Goal: Communication & Community: Ask a question

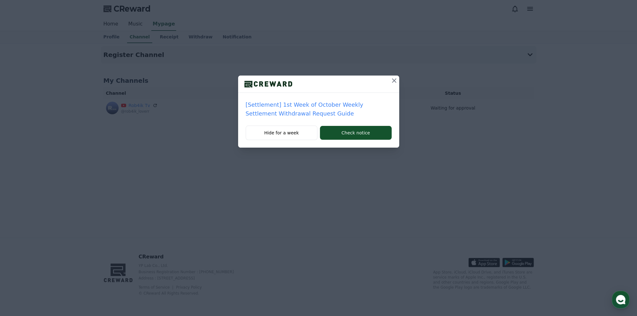
click at [393, 84] on icon at bounding box center [394, 81] width 8 height 8
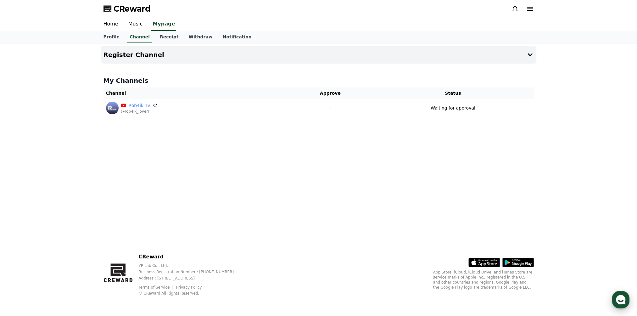
click at [623, 299] on use "button" at bounding box center [620, 299] width 9 height 9
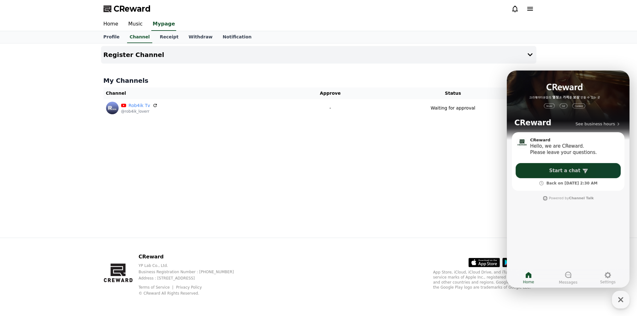
click at [565, 174] on link "Start a chat" at bounding box center [567, 170] width 105 height 15
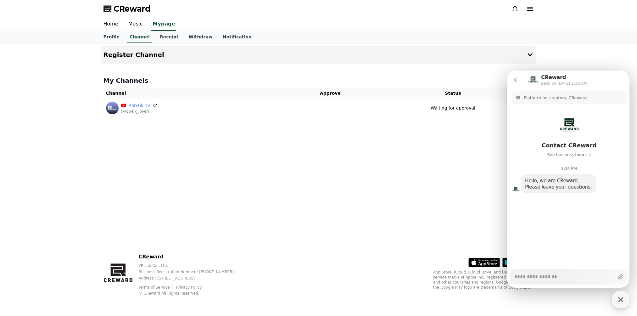
click at [564, 278] on textarea "Messenger Input Textarea" at bounding box center [564, 274] width 100 height 11
click at [542, 274] on textarea "Messenger Input Textarea" at bounding box center [564, 274] width 100 height 11
paste textarea "**********"
type textarea "*"
type textarea "**********"
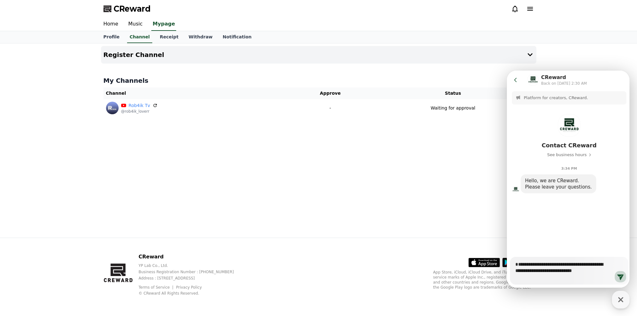
type textarea "*"
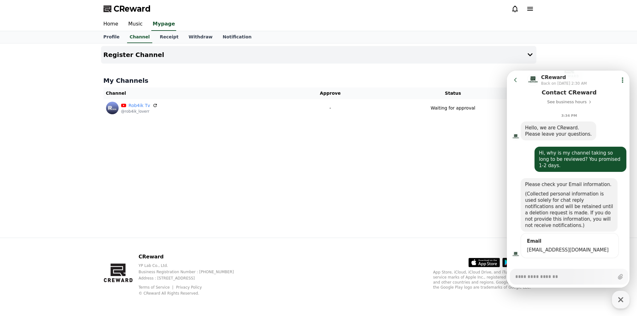
scroll to position [55, 0]
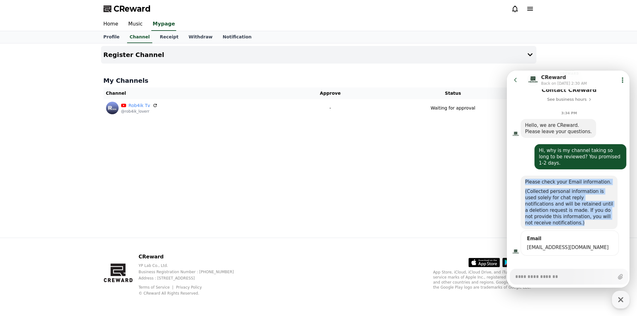
drag, startPoint x: 560, startPoint y: 216, endPoint x: 520, endPoint y: 175, distance: 57.1
click at [520, 175] on div "Please check your Email information. (Collected personal information is used so…" at bounding box center [568, 201] width 97 height 53
copy div "Please check your Email information. (Collected personal information is used so…"
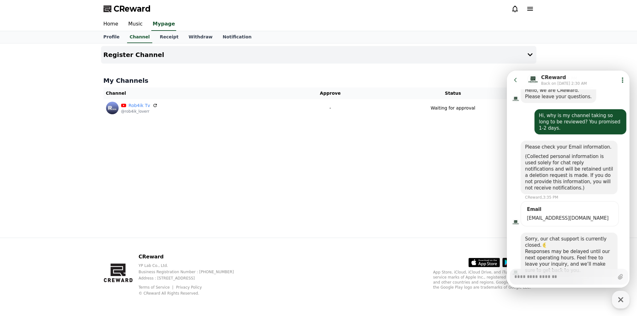
scroll to position [111, 0]
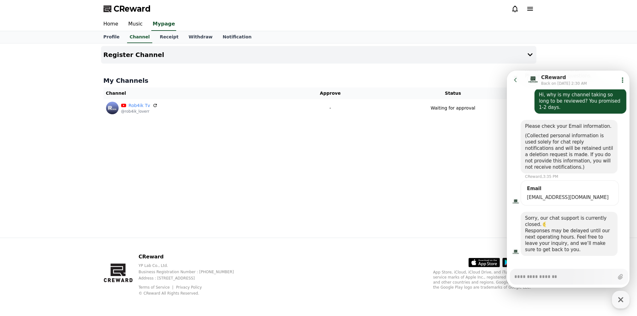
click at [557, 276] on textarea "Messenger Input Textarea" at bounding box center [564, 274] width 100 height 11
paste textarea "**********"
type textarea "*"
type textarea "**********"
type textarea "*"
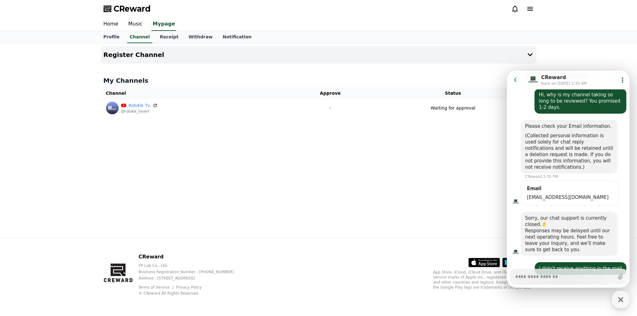
scroll to position [130, 0]
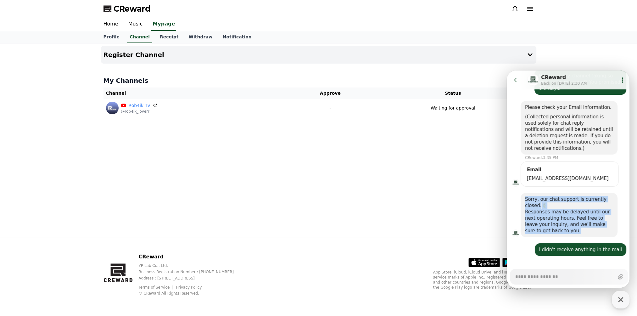
drag, startPoint x: 522, startPoint y: 192, endPoint x: 544, endPoint y: 224, distance: 37.8
click at [544, 224] on div "Sorry, our chat support is currently closed. Responses may be delayed until our…" at bounding box center [568, 215] width 97 height 44
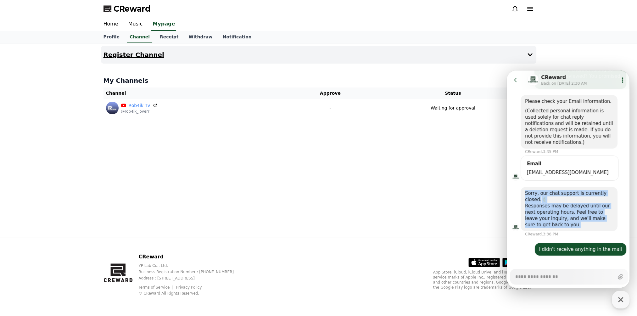
scroll to position [136, 0]
copy div "Sorry, our chat support is currently closed. Responses may be delayed until our…"
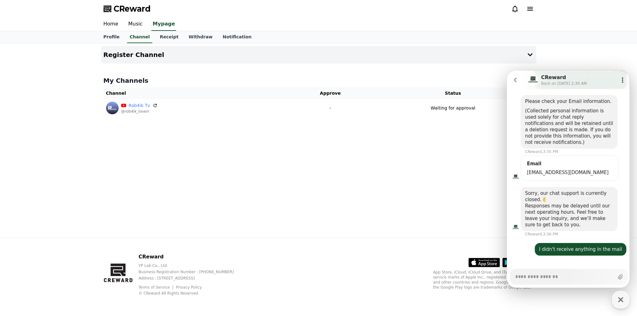
click at [556, 277] on textarea "Messenger Input Textarea" at bounding box center [564, 274] width 98 height 11
paste textarea "**********"
type textarea "*"
type textarea "**********"
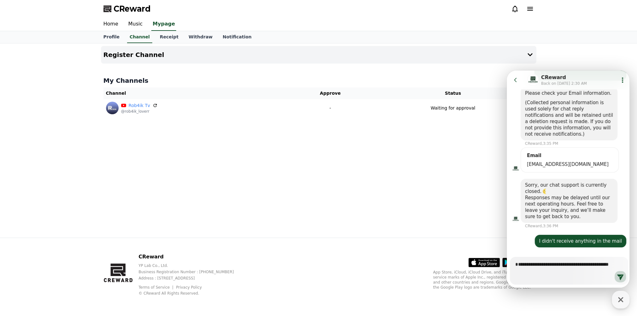
type textarea "*"
type textarea "**********"
type textarea "*"
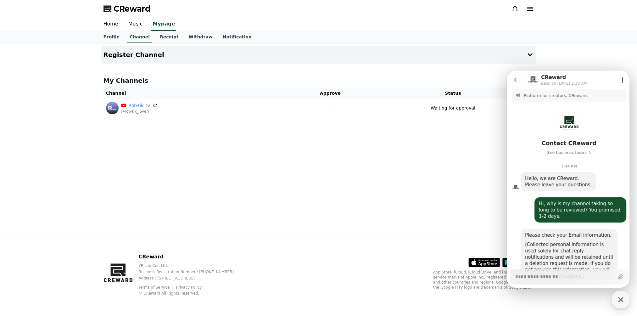
scroll to position [0, 0]
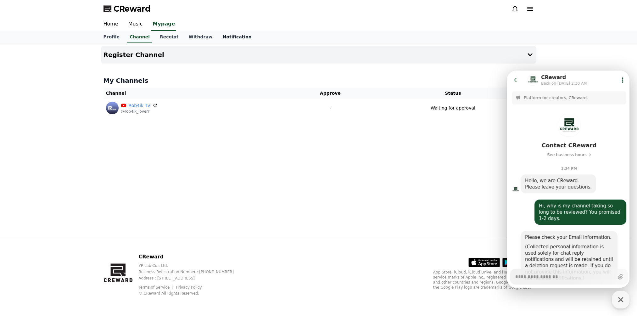
click at [227, 36] on link "Notification" at bounding box center [237, 37] width 39 height 12
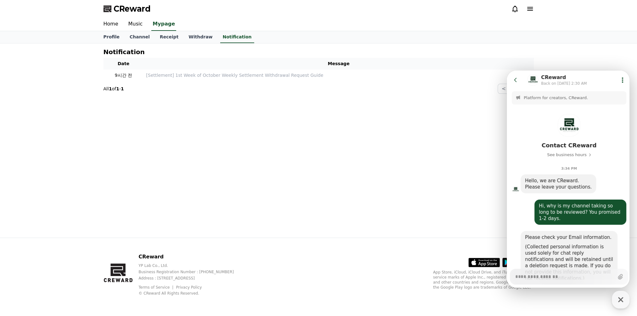
click at [286, 112] on div "Notification Date Message 9시간 전 [Settlement] 1st Week of October Weekly Settlem…" at bounding box center [318, 140] width 440 height 194
click at [132, 38] on link "Channel" at bounding box center [140, 37] width 30 height 12
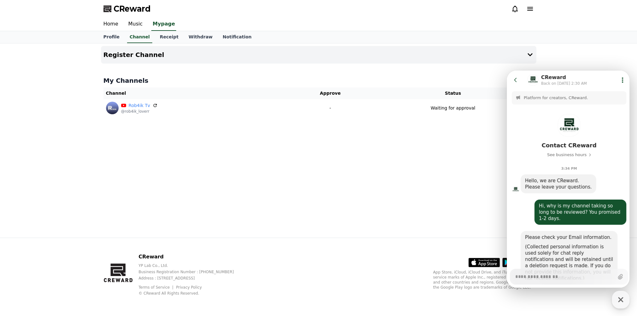
type textarea "*"
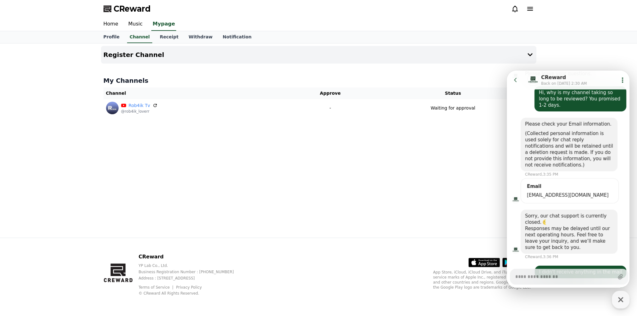
scroll to position [161, 0]
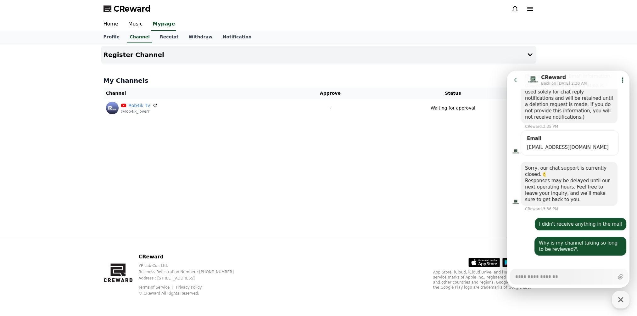
click at [515, 77] on icon at bounding box center [515, 80] width 6 height 6
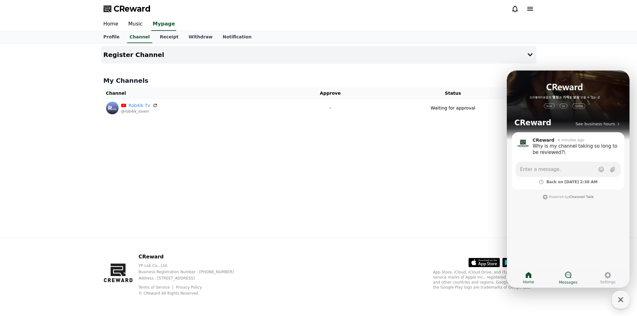
click at [565, 272] on icon at bounding box center [568, 275] width 8 height 8
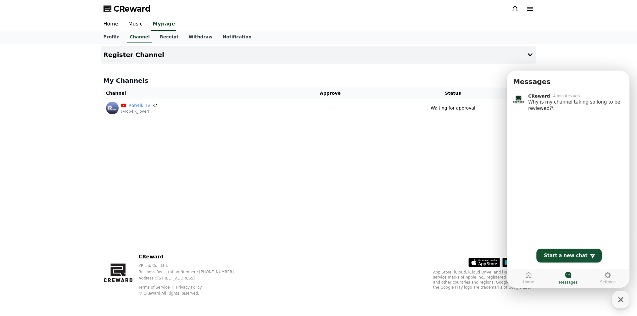
click at [474, 178] on div "Register Channel My Channels Channel Approve Status Rob4ik Tv @rob4ik_loverr - …" at bounding box center [318, 140] width 440 height 194
